Goal: Find specific page/section: Find specific page/section

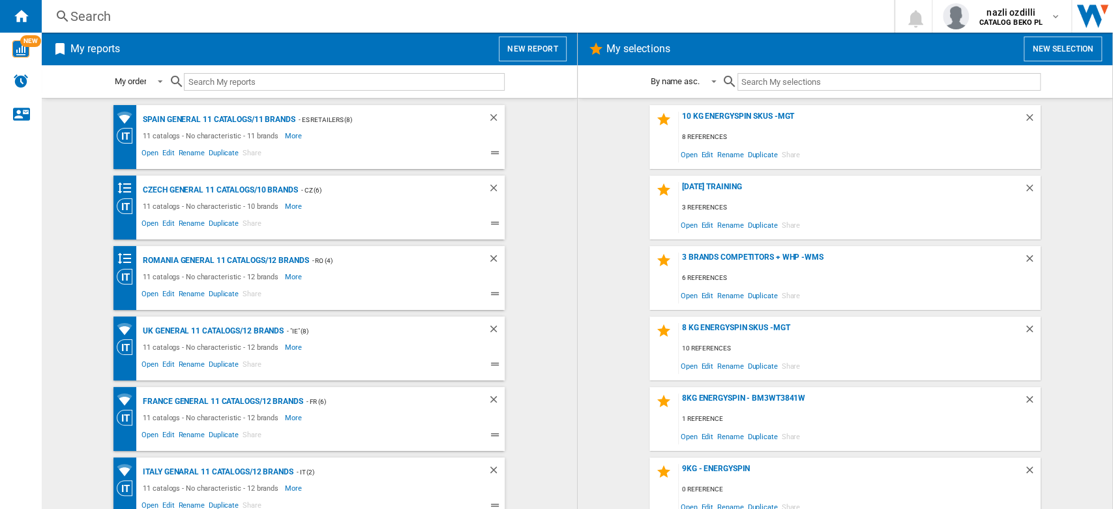
click at [248, 76] on input "text" at bounding box center [344, 82] width 321 height 18
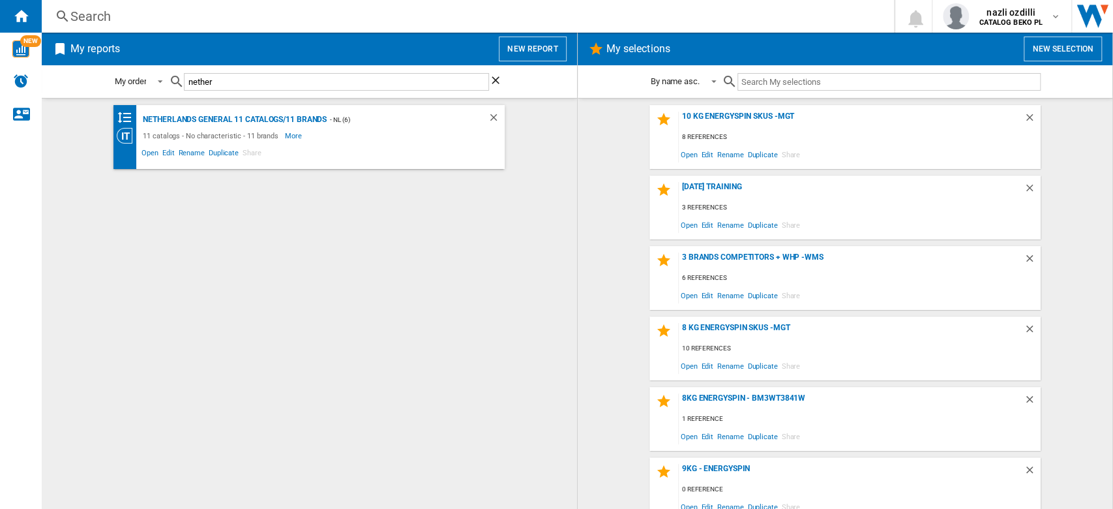
type input "nether"
click at [246, 153] on span "Share" at bounding box center [252, 155] width 23 height 16
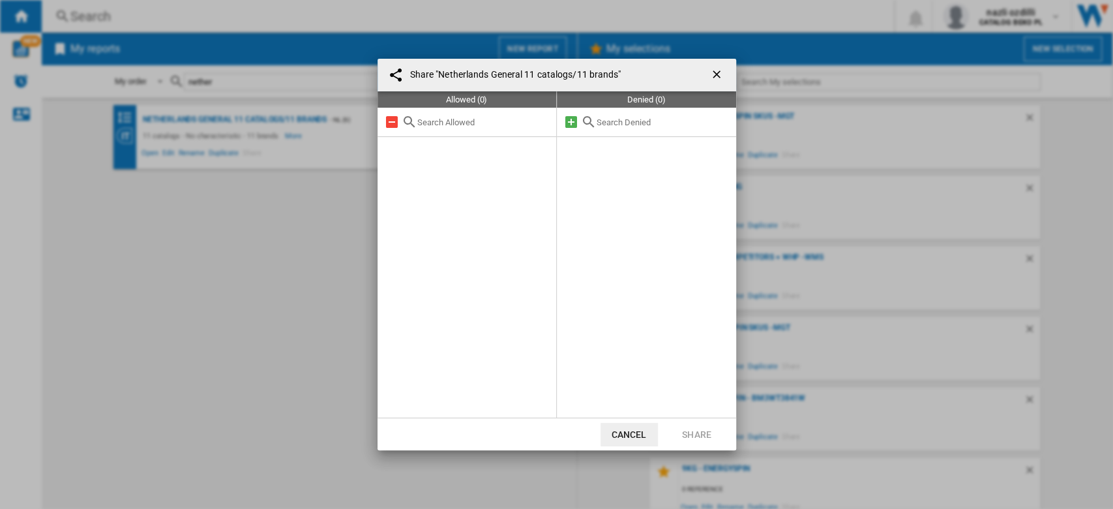
click at [245, 156] on div "Share "Netherlands General 11 catalogs/11 brands" Allowed (0) Denied (0) Cancel…" at bounding box center [556, 254] width 1113 height 509
click at [665, 72] on button "button" at bounding box center [718, 75] width 26 height 26
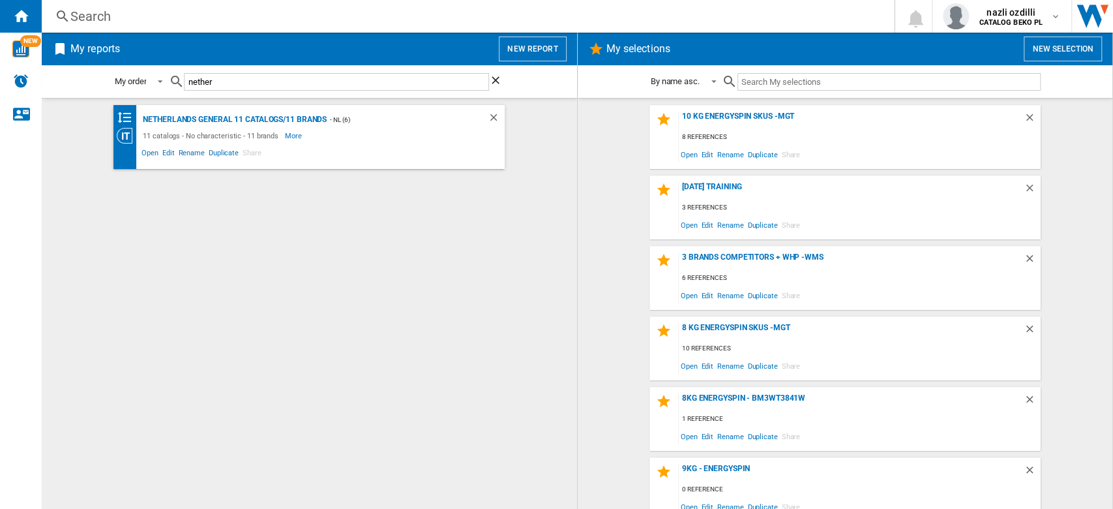
click at [382, 274] on div "Netherlands General 11 catalogs/11 brands - NL (6) 11 catalogs - No characteris…" at bounding box center [309, 303] width 509 height 397
click at [414, 90] on input "nether" at bounding box center [336, 82] width 305 height 18
click at [403, 78] on input "nether" at bounding box center [336, 82] width 305 height 18
click at [400, 80] on input "nether" at bounding box center [336, 82] width 305 height 18
click at [398, 81] on input "nether" at bounding box center [336, 82] width 305 height 18
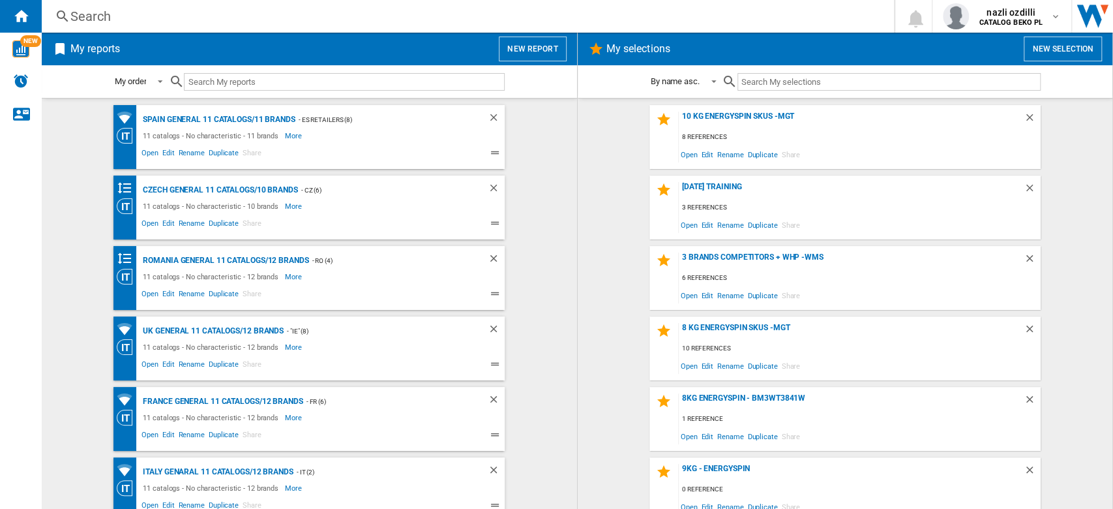
click at [600, 296] on wk-selection "3 Brands Competitors + WHP -WMs 6 references Open Edit Rename Duplicate Share" at bounding box center [845, 278] width 509 height 64
click at [665, 390] on div "8kg EnergySpin - BM3WT3841W" at bounding box center [851, 402] width 345 height 18
